Goal: Information Seeking & Learning: Learn about a topic

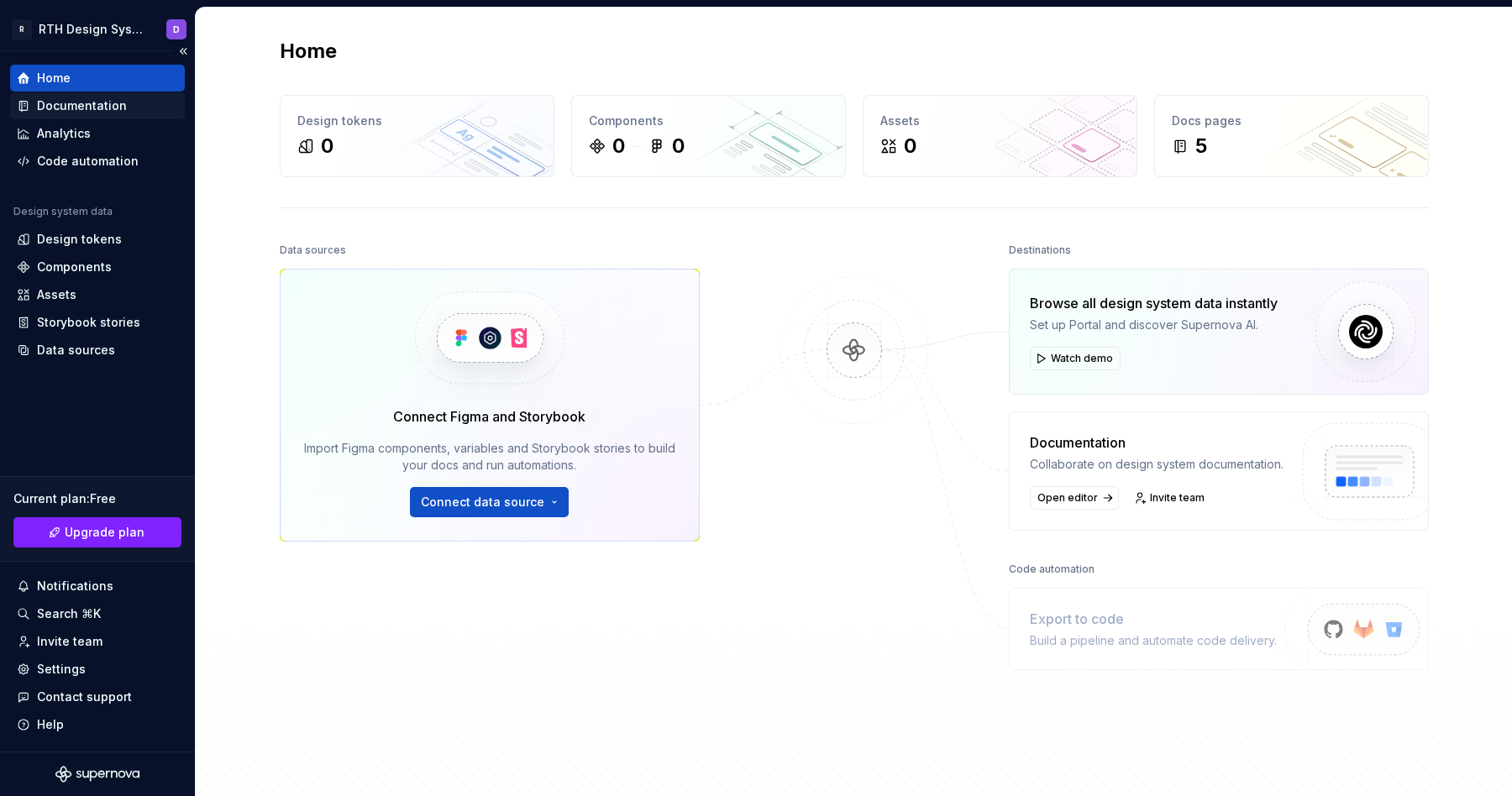
click at [64, 108] on div "Documentation" at bounding box center [81, 105] width 90 height 17
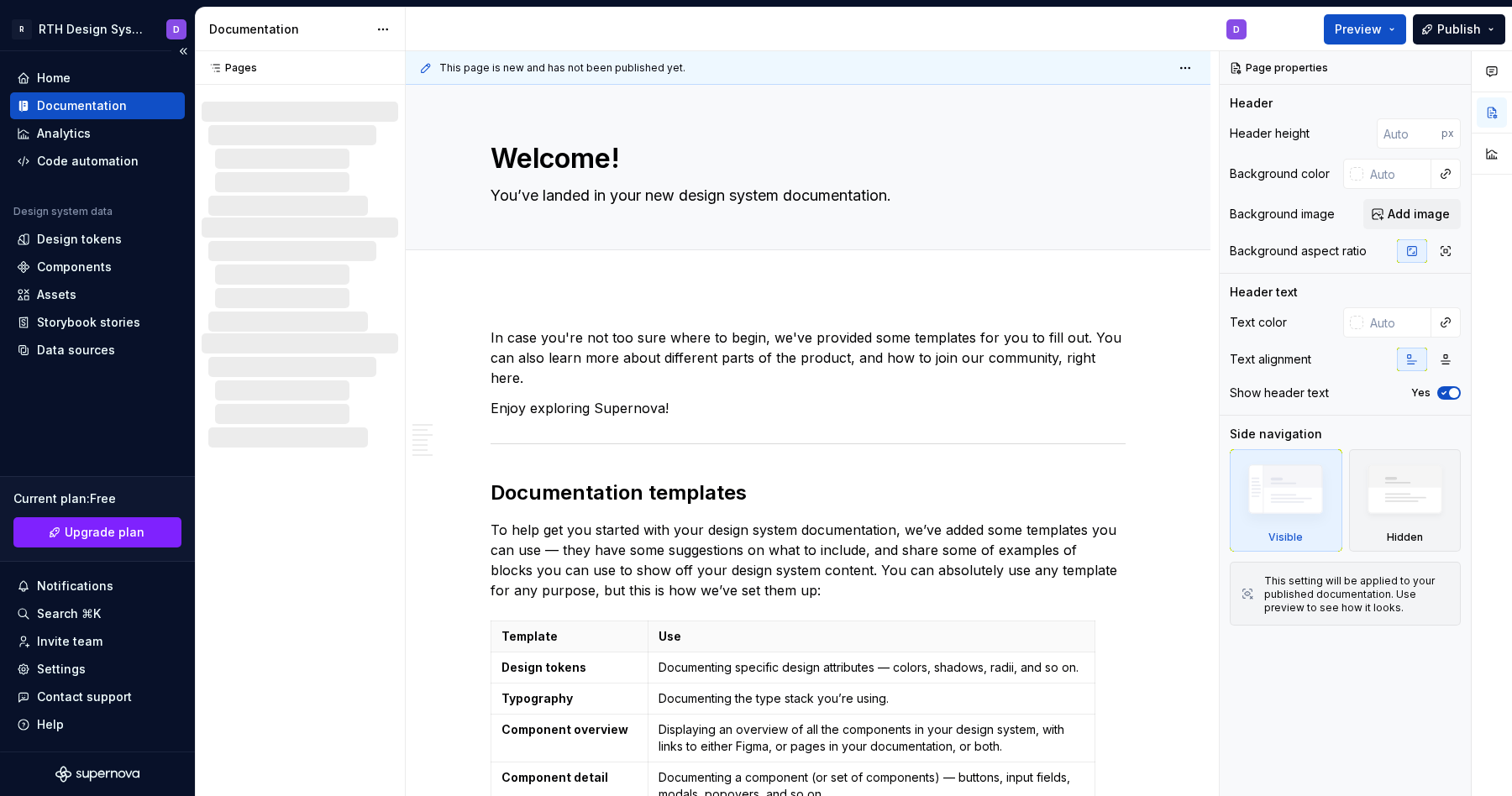
type textarea "*"
click at [66, 78] on div "Home" at bounding box center [53, 78] width 34 height 17
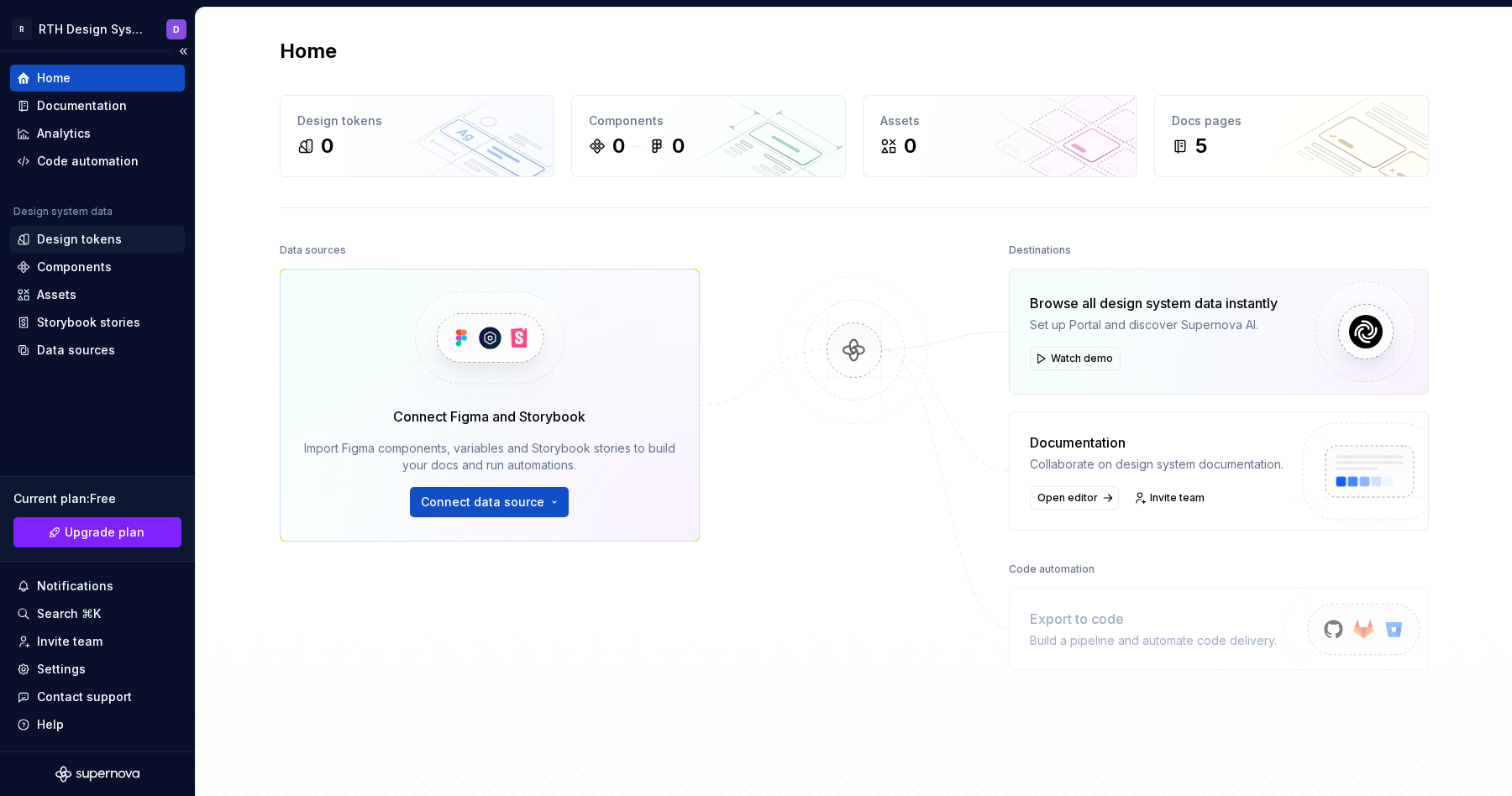
click at [105, 239] on div "Design tokens" at bounding box center [78, 239] width 84 height 17
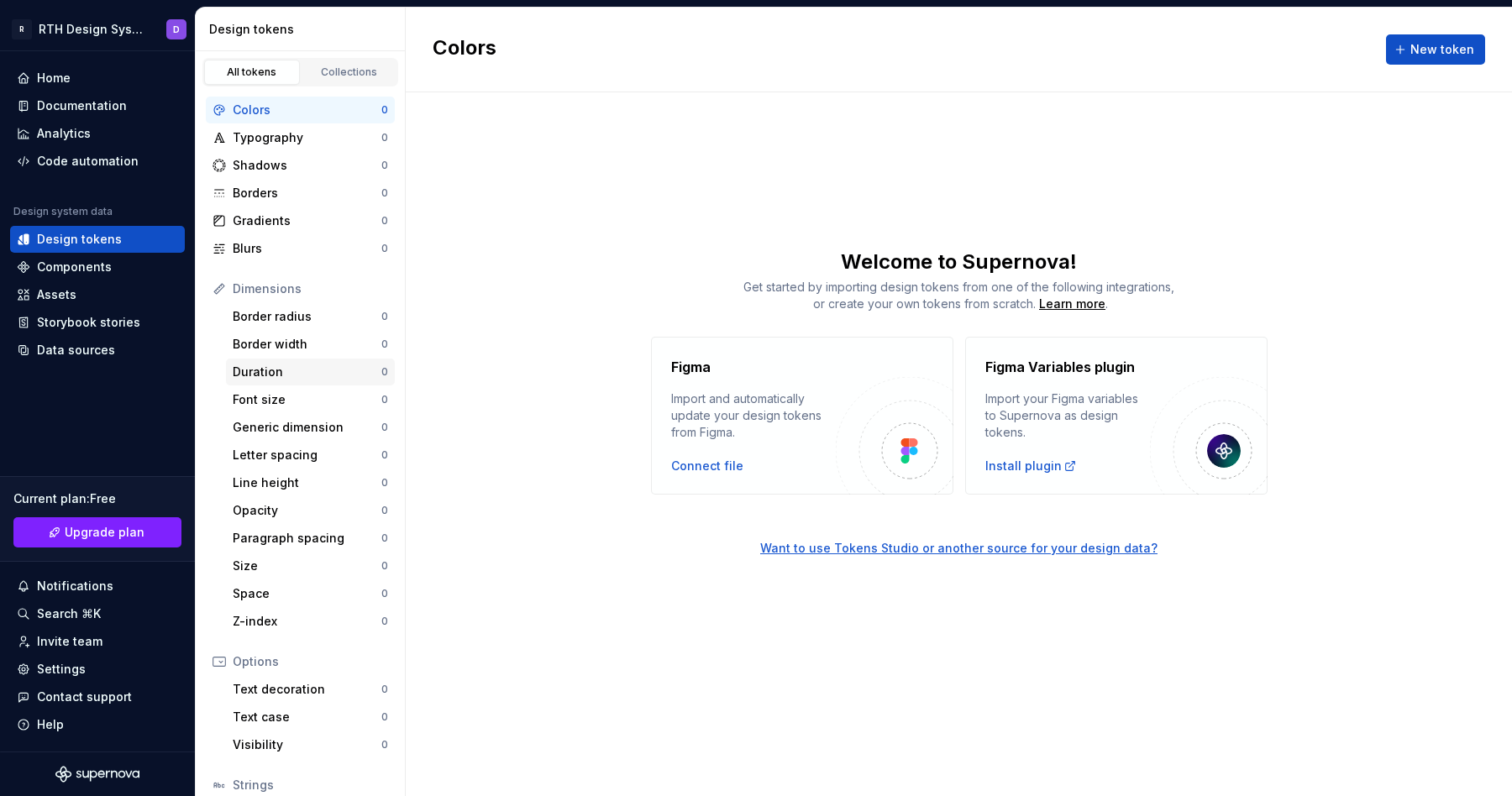
scroll to position [2, 0]
click at [300, 129] on div "Typography" at bounding box center [307, 136] width 149 height 17
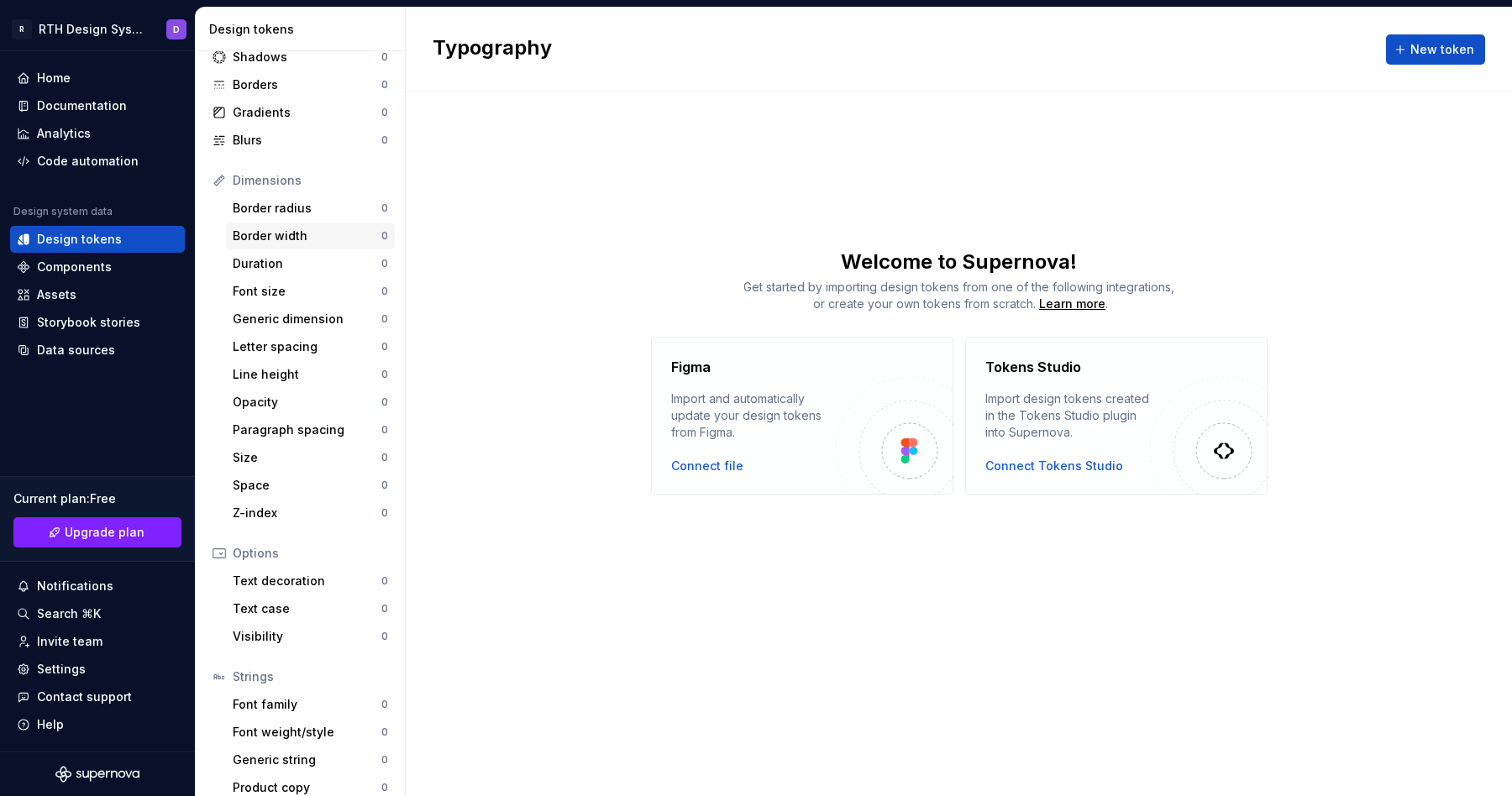
scroll to position [124, 0]
